Goal: Task Accomplishment & Management: Use online tool/utility

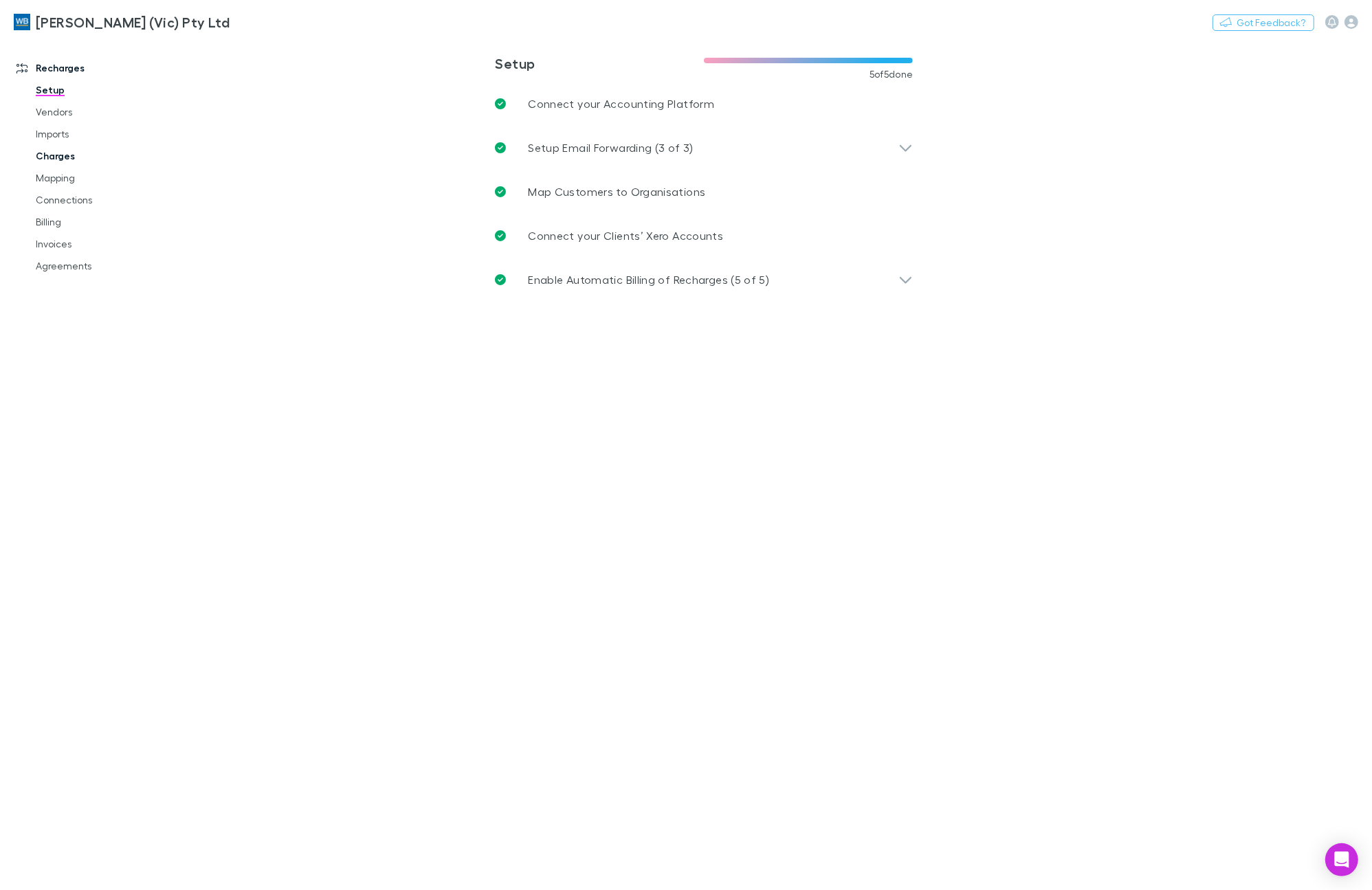
click at [50, 153] on link "Charges" at bounding box center [106, 156] width 168 height 22
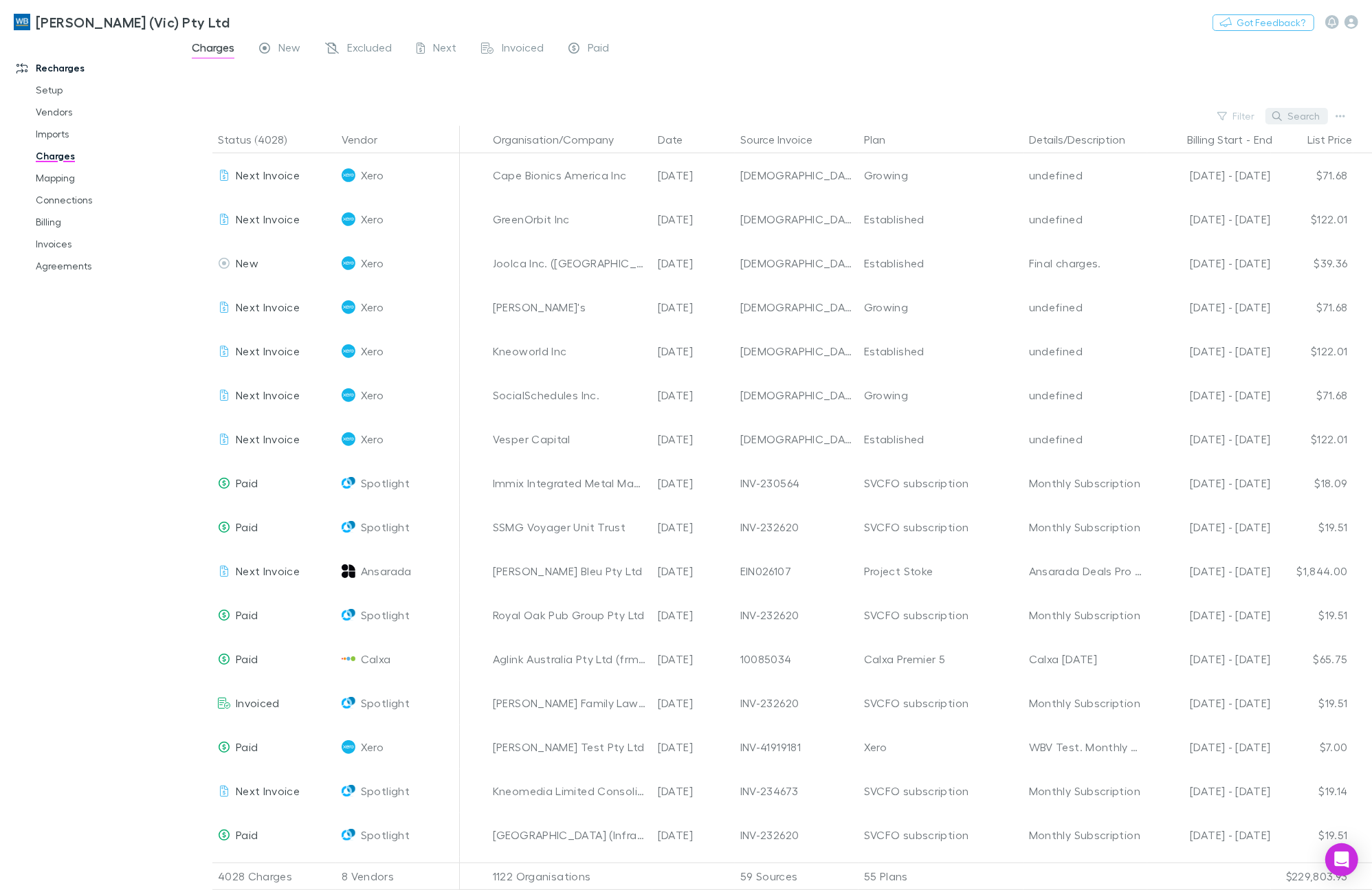
click at [1318, 118] on button "Search" at bounding box center [1296, 116] width 63 height 17
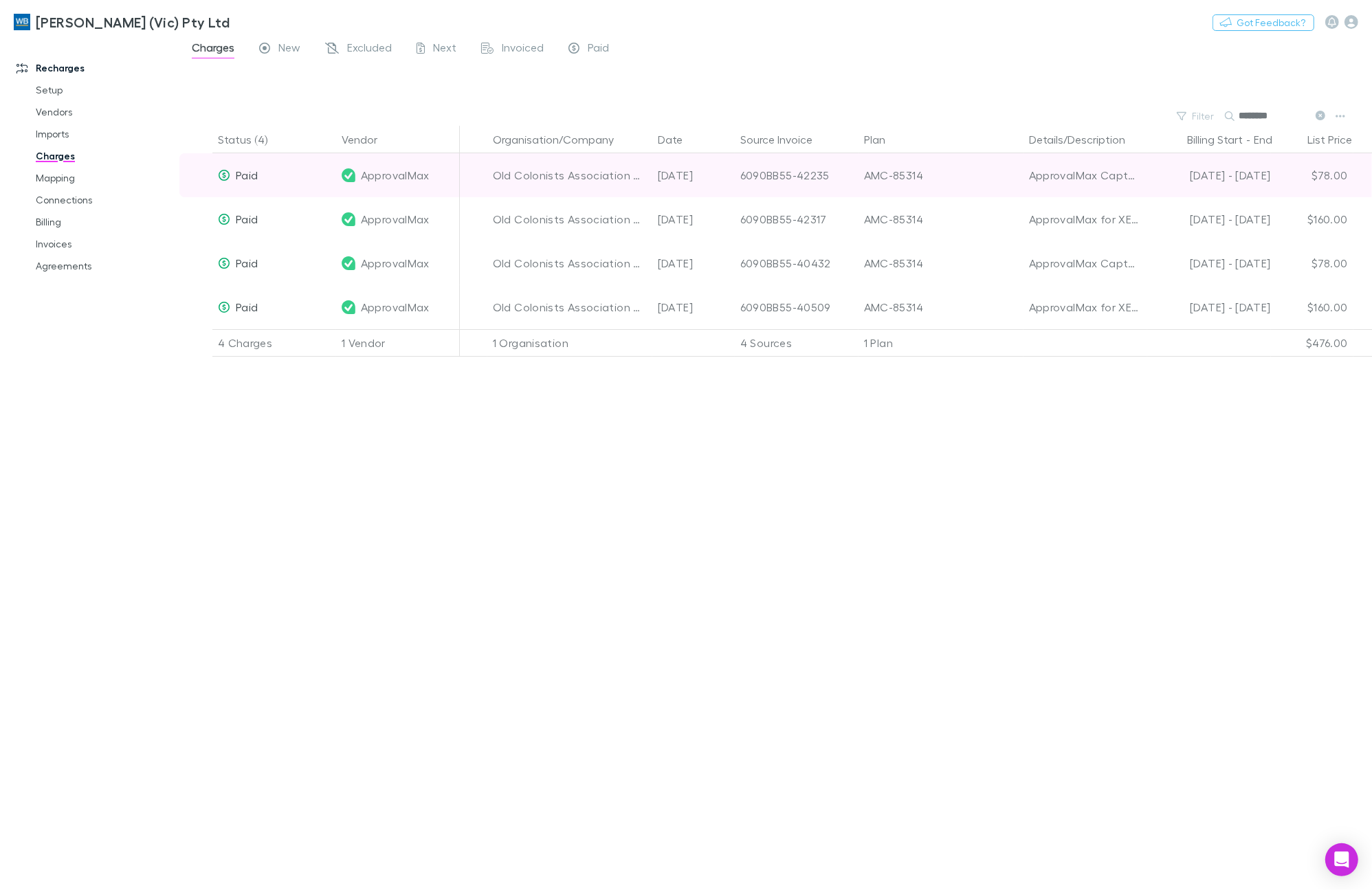
type input "********"
